Goal: Task Accomplishment & Management: Use online tool/utility

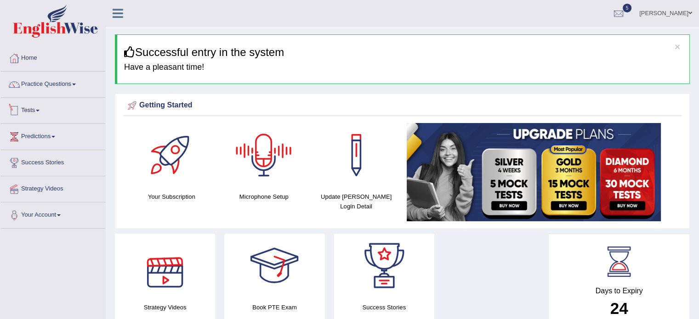
click at [39, 104] on link "Tests" at bounding box center [52, 109] width 105 height 23
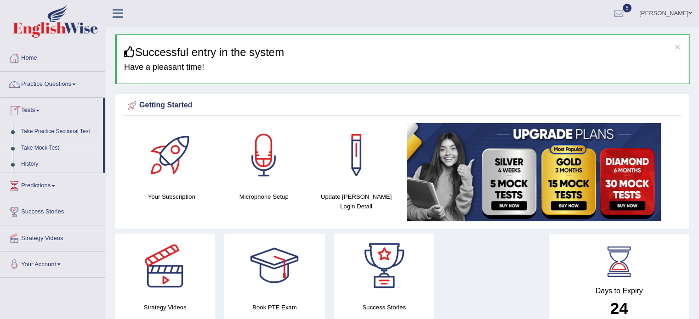
click at [50, 145] on link "Take Mock Test" at bounding box center [60, 148] width 86 height 17
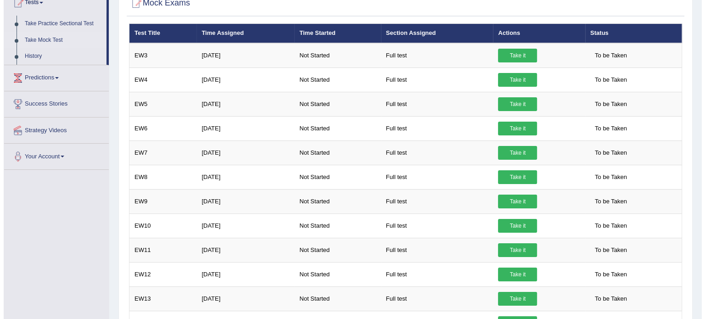
scroll to position [92, 0]
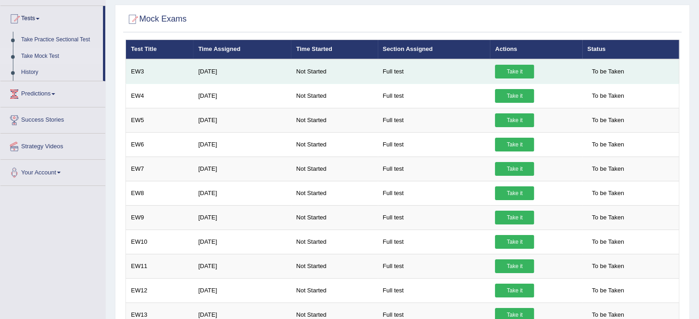
click at [514, 73] on link "Take it" at bounding box center [514, 72] width 39 height 14
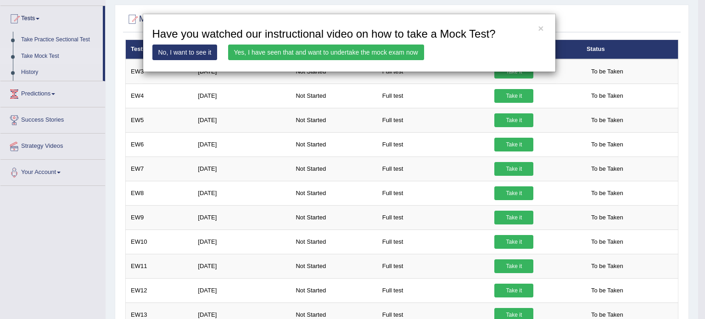
click at [378, 46] on link "Yes, I have seen that and want to undertake the mock exam now" at bounding box center [326, 53] width 196 height 16
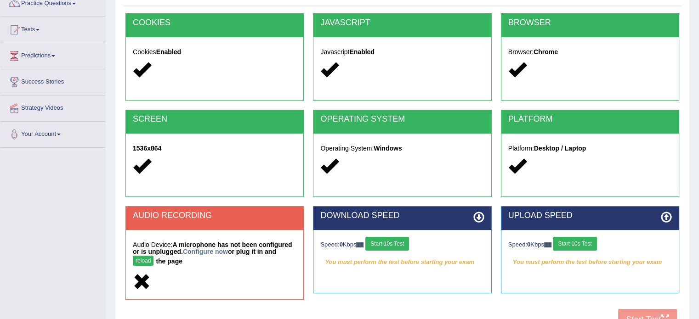
scroll to position [163, 0]
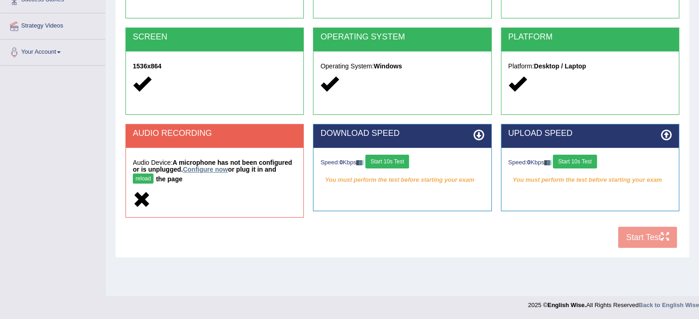
click at [209, 169] on link "Configure now" at bounding box center [205, 169] width 45 height 7
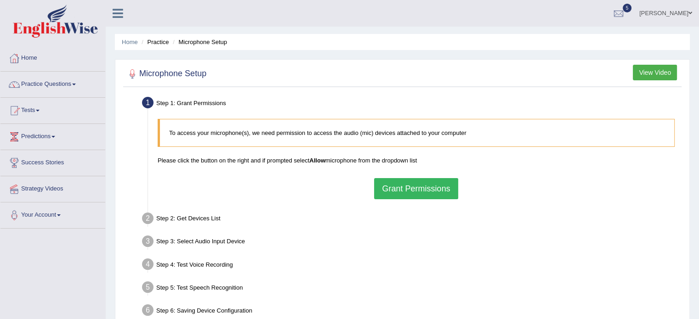
click at [391, 186] on button "Grant Permissions" at bounding box center [416, 188] width 84 height 21
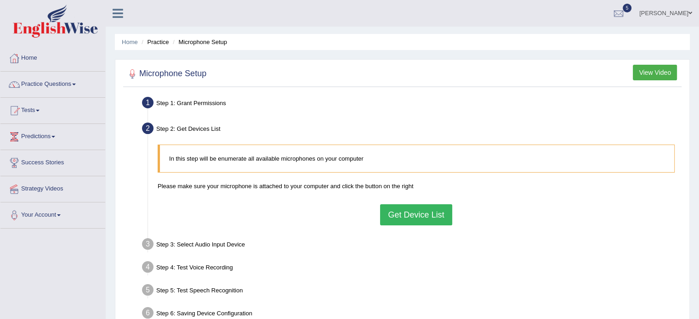
click at [430, 214] on button "Get Device List" at bounding box center [416, 214] width 72 height 21
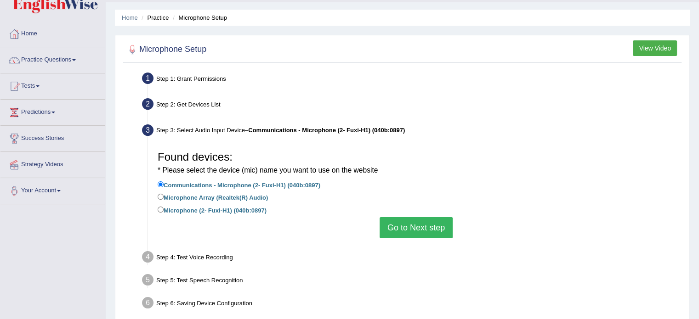
scroll to position [46, 0]
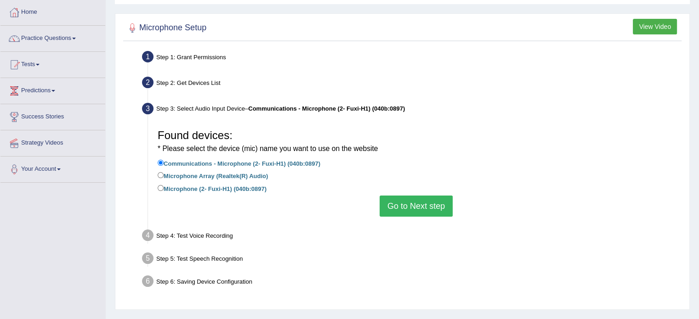
click at [249, 189] on label "Microphone (2- Fuxi-H1) (040b:0897)" at bounding box center [212, 188] width 109 height 10
click at [164, 189] on input "Microphone (2- Fuxi-H1) (040b:0897)" at bounding box center [161, 188] width 6 height 6
radio input "true"
click at [418, 207] on button "Go to Next step" at bounding box center [415, 206] width 73 height 21
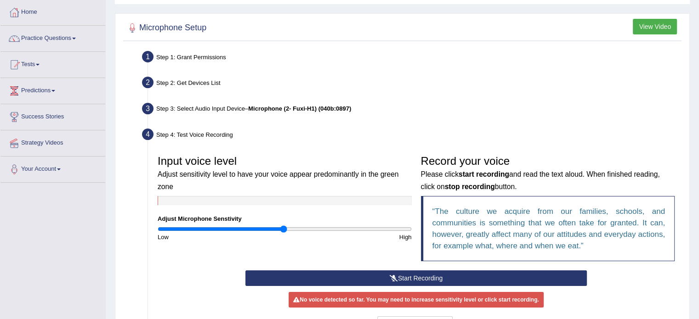
drag, startPoint x: 418, startPoint y: 207, endPoint x: 349, endPoint y: 184, distance: 72.6
click at [349, 184] on h3 "Input voice level Adjust sensitivity level to have your voice appear predominan…" at bounding box center [285, 173] width 254 height 36
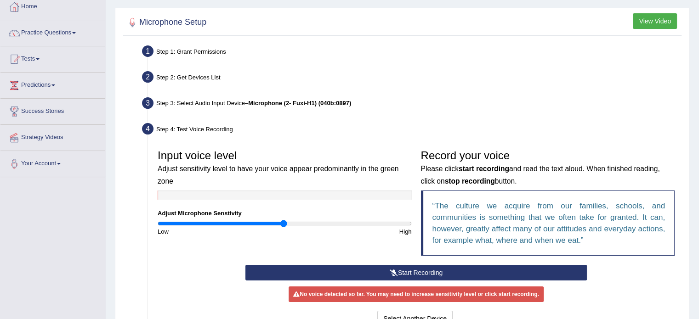
scroll to position [92, 0]
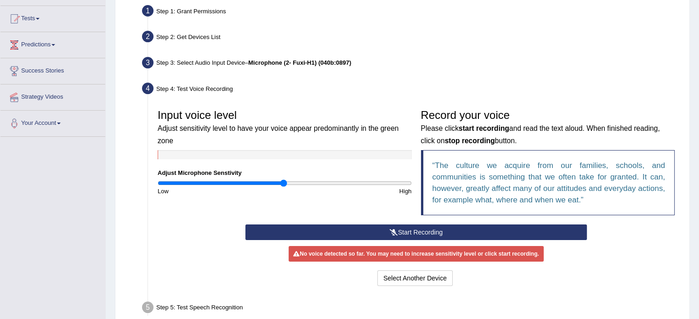
click at [341, 230] on button "Start Recording" at bounding box center [415, 233] width 341 height 16
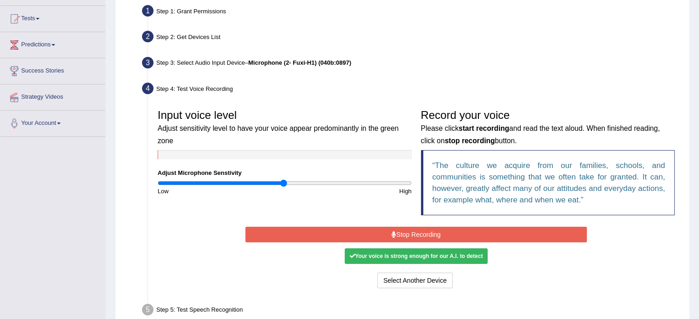
click at [371, 232] on button "Stop Recording" at bounding box center [415, 235] width 341 height 16
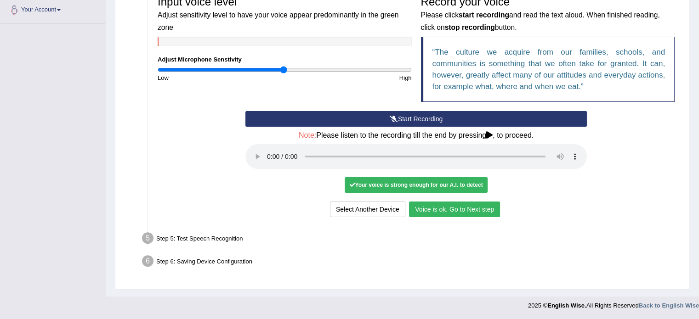
click at [490, 209] on button "Voice is ok. Go to Next step" at bounding box center [454, 210] width 91 height 16
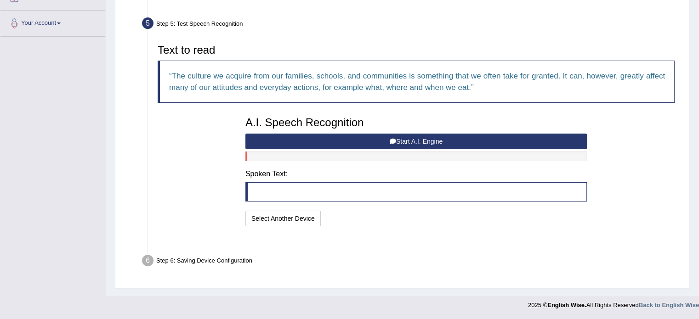
scroll to position [169, 0]
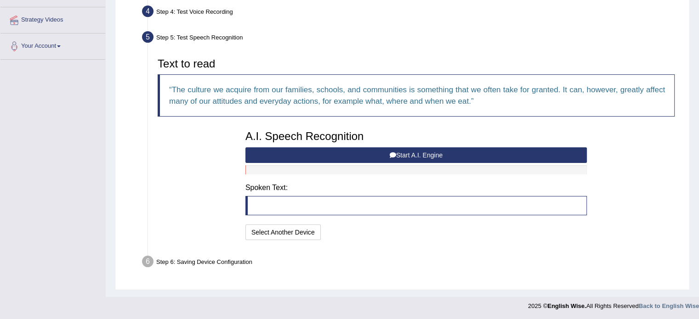
click at [336, 158] on button "Start A.I. Engine" at bounding box center [415, 155] width 341 height 16
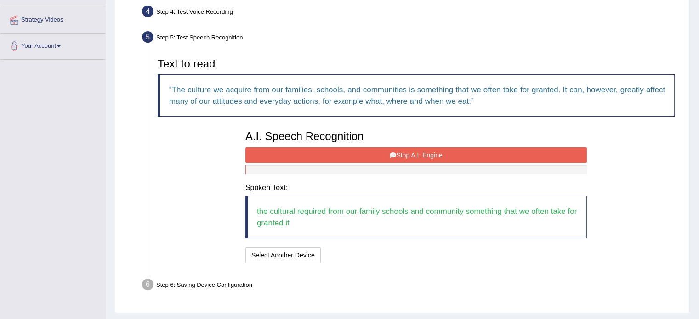
click at [408, 152] on button "Stop A.I. Engine" at bounding box center [415, 155] width 341 height 16
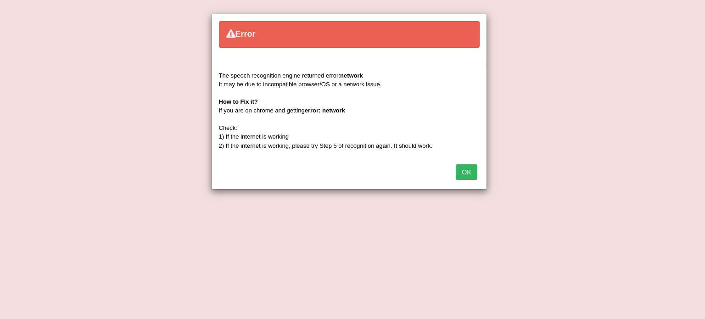
click at [469, 172] on button "OK" at bounding box center [466, 172] width 21 height 16
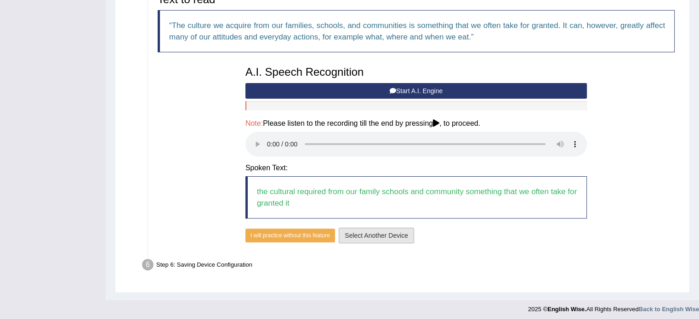
scroll to position [237, 0]
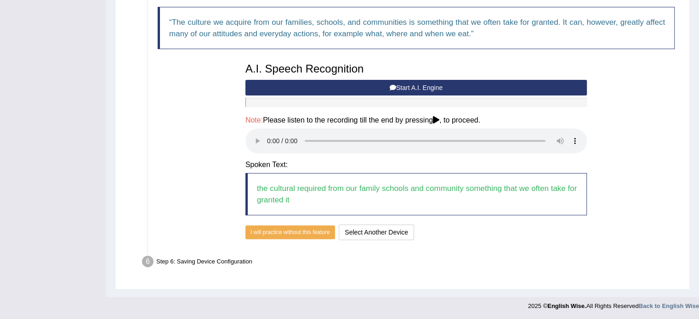
click at [355, 93] on button "Start A.I. Engine" at bounding box center [415, 88] width 341 height 16
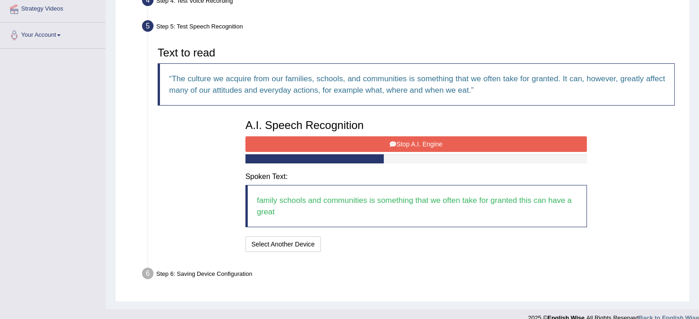
scroll to position [192, 0]
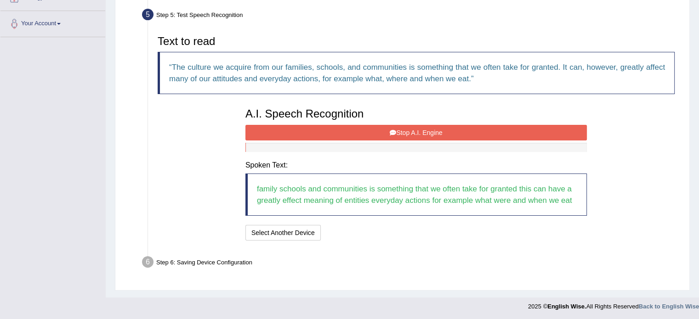
click at [450, 130] on button "Stop A.I. Engine" at bounding box center [415, 133] width 341 height 16
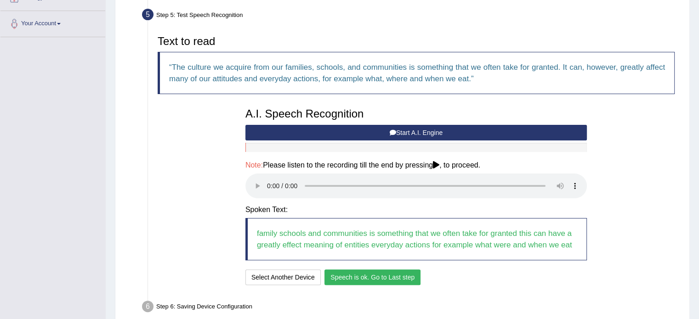
click at [372, 273] on button "Speech is ok. Go to Last step" at bounding box center [372, 278] width 96 height 16
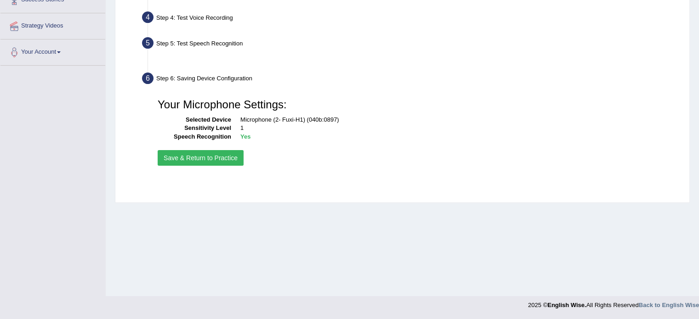
scroll to position [163, 0]
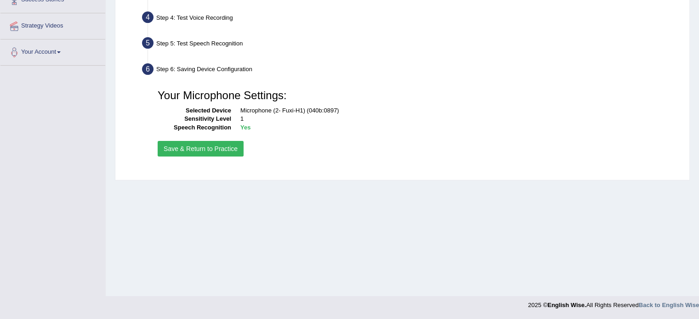
click at [226, 154] on button "Save & Return to Practice" at bounding box center [201, 149] width 86 height 16
click at [234, 148] on button "Save & Return to Practice" at bounding box center [201, 149] width 86 height 16
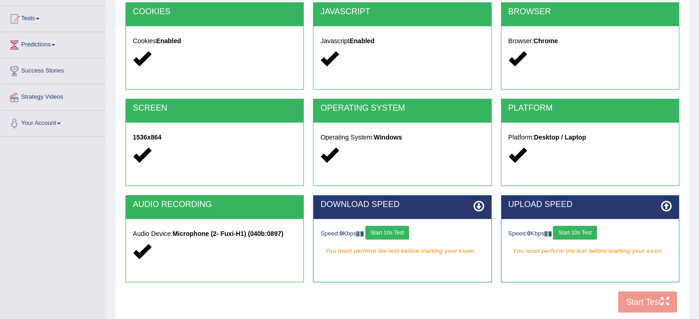
click at [389, 238] on div "Speed: 0 Kbps Start 10s Test" at bounding box center [402, 234] width 164 height 16
click at [389, 238] on button "Start 10s Test" at bounding box center [387, 233] width 44 height 14
click at [590, 230] on div "Speed: 0 Kbps Start 10s Test" at bounding box center [590, 234] width 164 height 16
click at [588, 237] on button "Start 10s Test" at bounding box center [575, 233] width 44 height 14
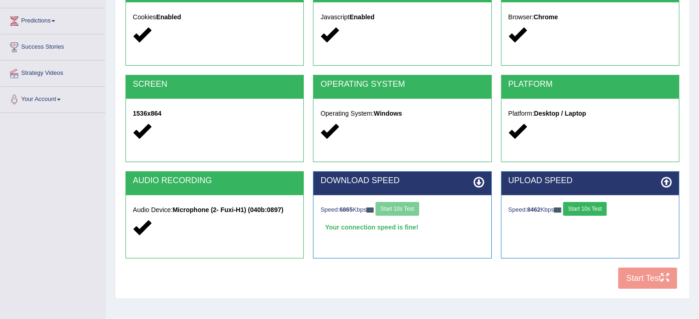
scroll to position [138, 0]
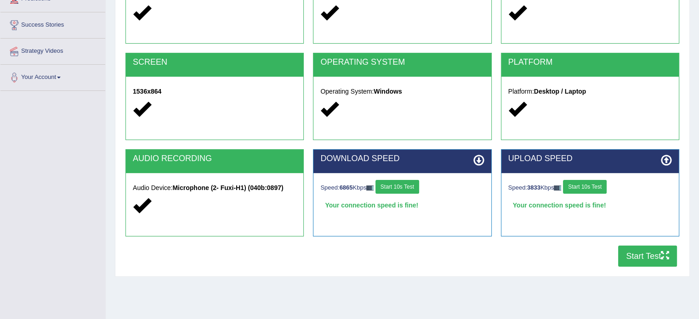
click at [650, 255] on button "Start Test" at bounding box center [647, 256] width 59 height 21
